Goal: Book appointment/travel/reservation

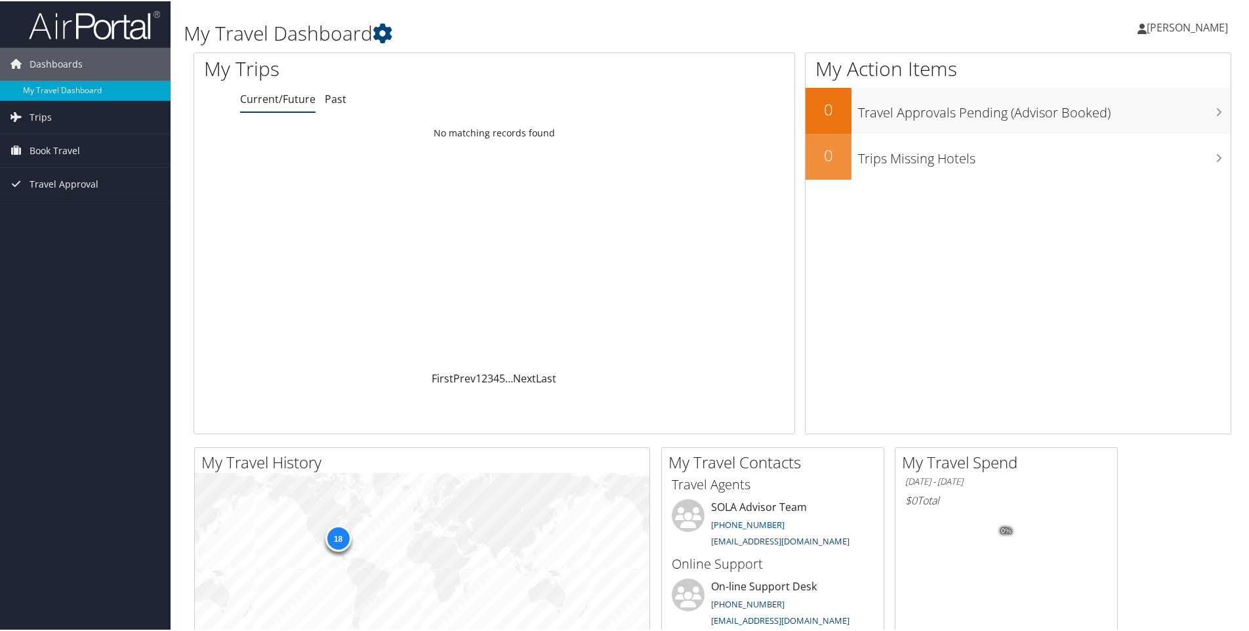
click at [61, 144] on span "Book Travel" at bounding box center [55, 149] width 50 height 33
click at [71, 174] on link "Approval Request (Beta)" at bounding box center [85, 176] width 170 height 20
click at [47, 146] on span "Book Travel" at bounding box center [55, 149] width 50 height 33
click at [72, 191] on link "Book/Manage Online Trips" at bounding box center [85, 196] width 170 height 20
